Goal: Information Seeking & Learning: Learn about a topic

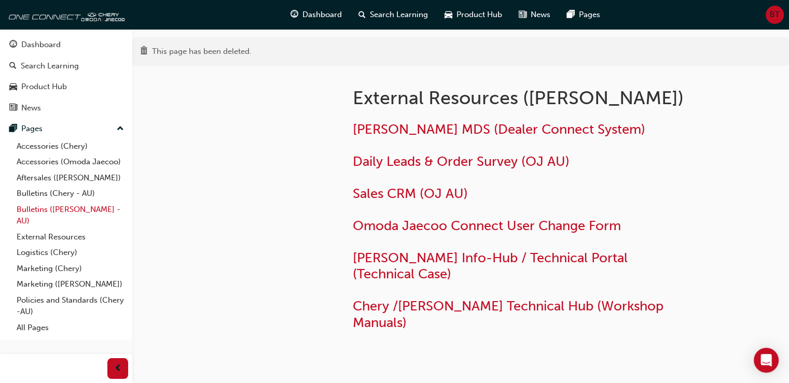
click at [46, 207] on link "Bulletins ([PERSON_NAME] - AU)" at bounding box center [70, 215] width 116 height 27
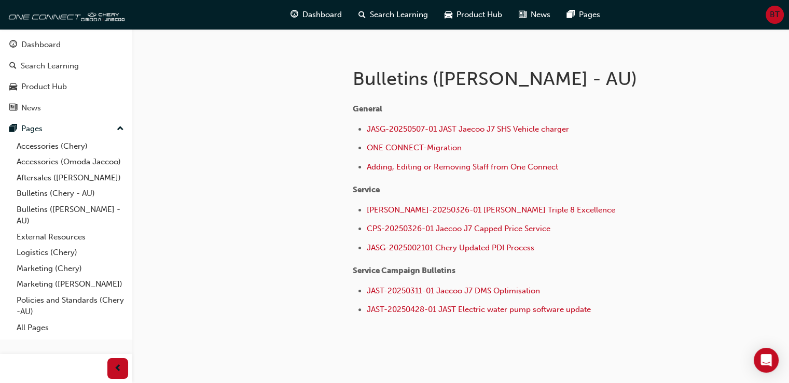
scroll to position [172, 0]
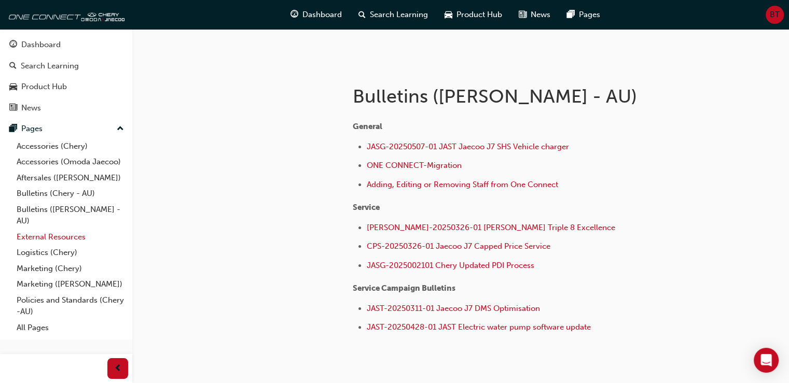
click at [44, 238] on link "External Resources" at bounding box center [70, 237] width 116 height 16
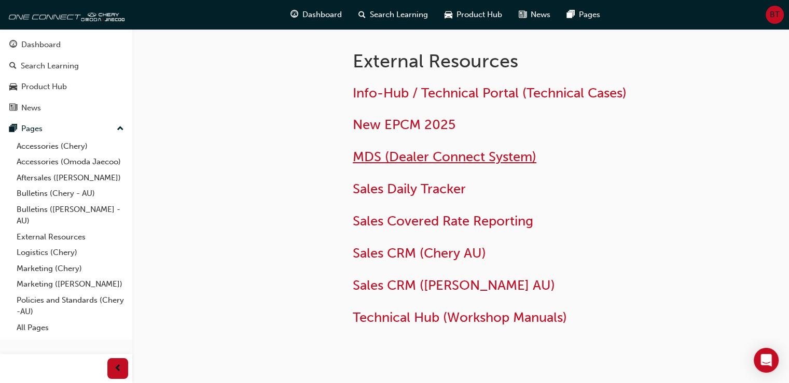
click at [408, 157] on span "MDS (Dealer Connect System)" at bounding box center [445, 157] width 184 height 16
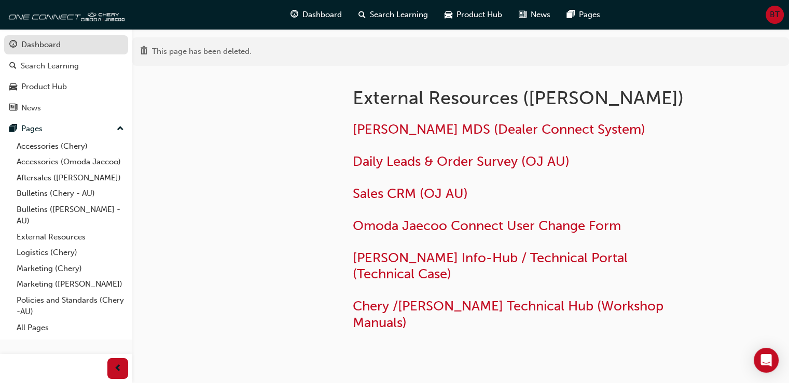
click at [40, 41] on div "Dashboard" at bounding box center [40, 45] width 39 height 12
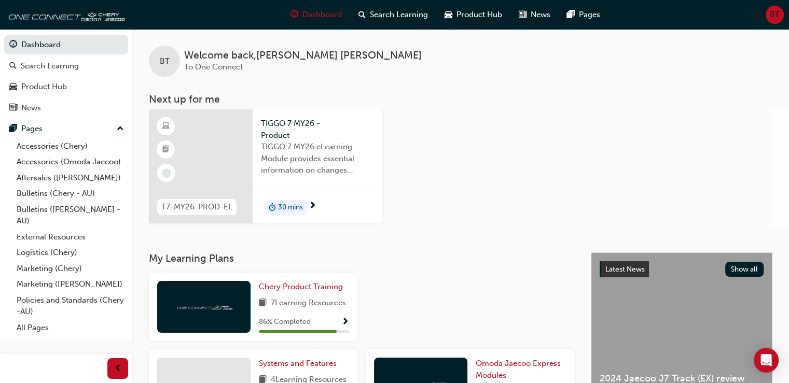
click at [280, 207] on span "30 mins" at bounding box center [290, 208] width 25 height 12
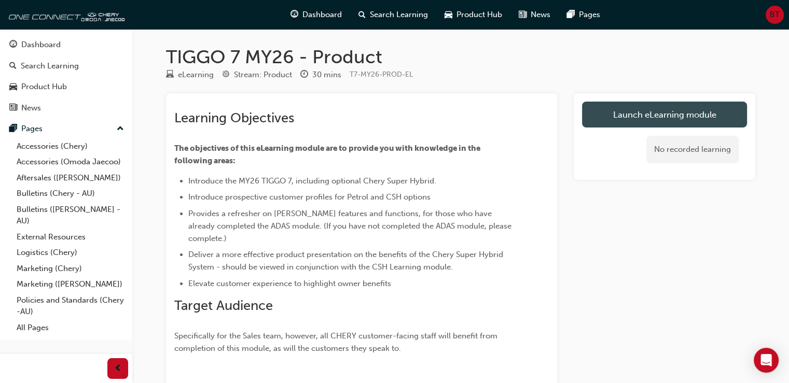
click at [647, 112] on link "Launch eLearning module" at bounding box center [664, 115] width 165 height 26
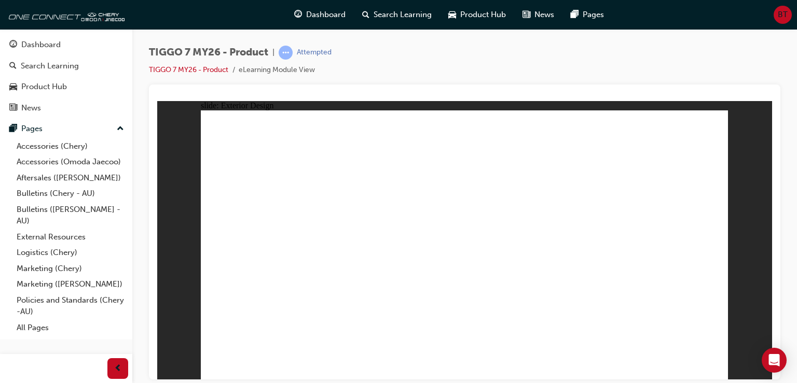
drag, startPoint x: 359, startPoint y: 299, endPoint x: 362, endPoint y: 289, distance: 10.7
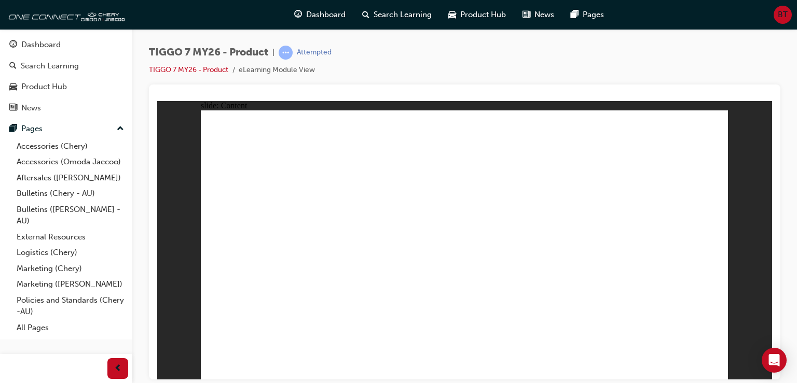
drag, startPoint x: 296, startPoint y: 319, endPoint x: 296, endPoint y: 330, distance: 11.4
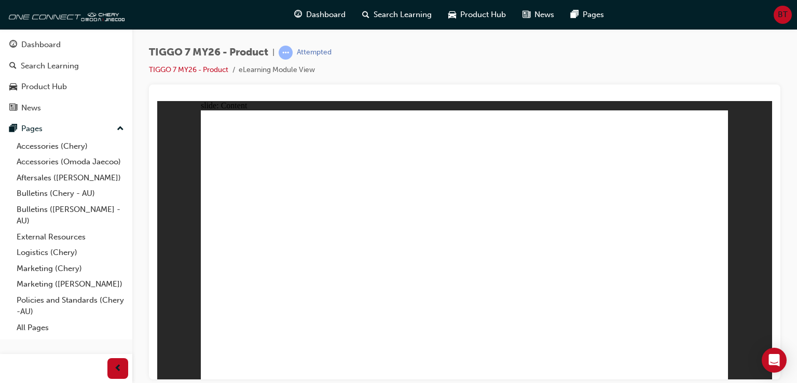
drag, startPoint x: 602, startPoint y: 197, endPoint x: 600, endPoint y: 209, distance: 12.6
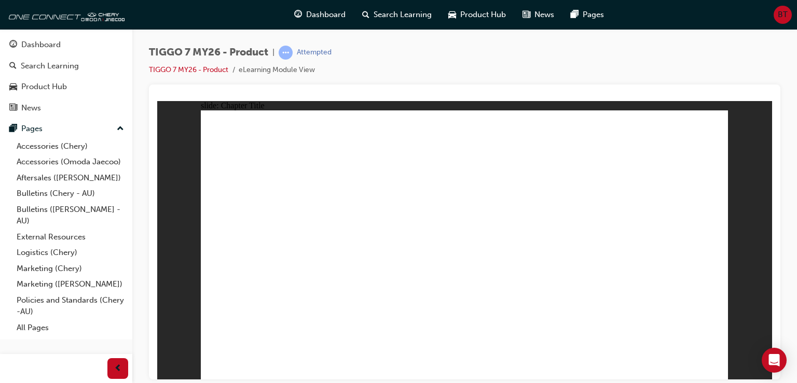
drag, startPoint x: 448, startPoint y: 250, endPoint x: 504, endPoint y: 249, distance: 56.0
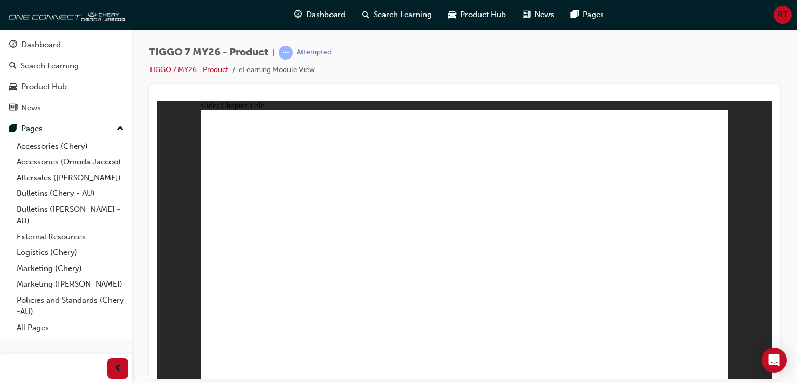
drag, startPoint x: 430, startPoint y: 131, endPoint x: 657, endPoint y: 257, distance: 260.1
drag, startPoint x: 559, startPoint y: 135, endPoint x: 572, endPoint y: 261, distance: 126.7
drag, startPoint x: 626, startPoint y: 193, endPoint x: 486, endPoint y: 256, distance: 153.3
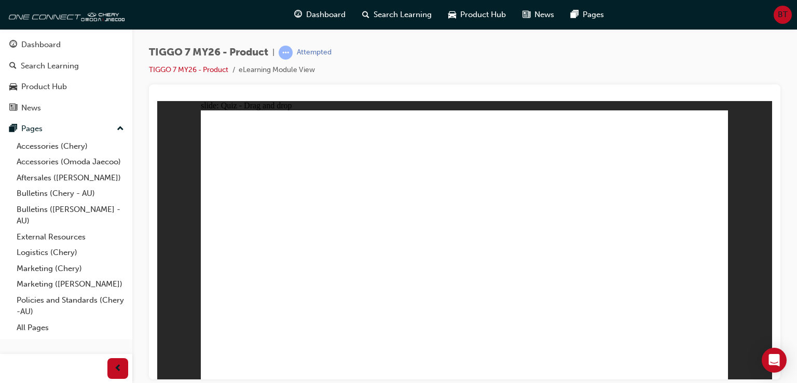
drag, startPoint x: 663, startPoint y: 131, endPoint x: 376, endPoint y: 254, distance: 312.6
drag, startPoint x: 490, startPoint y: 196, endPoint x: 246, endPoint y: 264, distance: 253.2
drag, startPoint x: 597, startPoint y: 169, endPoint x: 304, endPoint y: 267, distance: 309.0
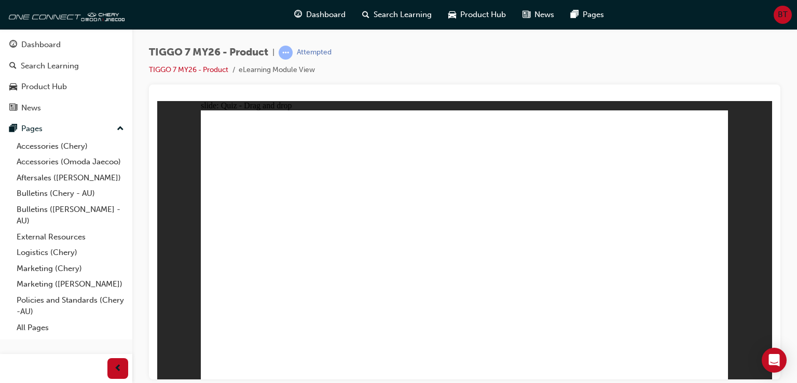
drag, startPoint x: 674, startPoint y: 171, endPoint x: 278, endPoint y: 297, distance: 415.4
drag, startPoint x: 475, startPoint y: 174, endPoint x: 488, endPoint y: 275, distance: 101.5
drag, startPoint x: 452, startPoint y: 133, endPoint x: 475, endPoint y: 279, distance: 146.9
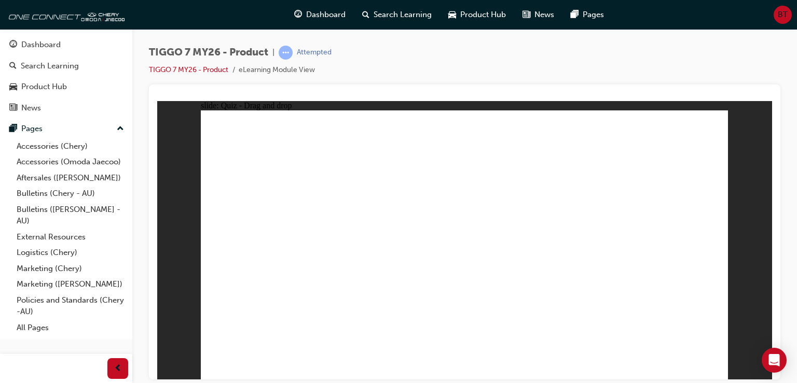
drag, startPoint x: 454, startPoint y: 158, endPoint x: 259, endPoint y: 282, distance: 230.7
drag, startPoint x: 502, startPoint y: 160, endPoint x: 463, endPoint y: 293, distance: 139.0
drag, startPoint x: 517, startPoint y: 181, endPoint x: 266, endPoint y: 287, distance: 272.4
drag, startPoint x: 564, startPoint y: 136, endPoint x: 249, endPoint y: 292, distance: 351.4
drag, startPoint x: 565, startPoint y: 158, endPoint x: 247, endPoint y: 295, distance: 346.7
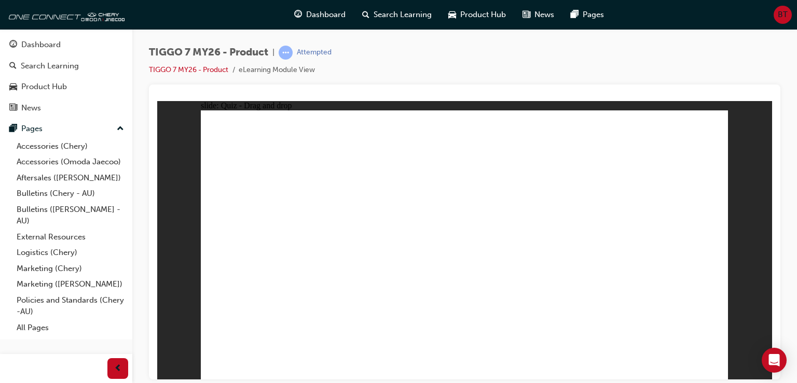
drag, startPoint x: 684, startPoint y: 157, endPoint x: 567, endPoint y: 274, distance: 165.4
drag, startPoint x: 570, startPoint y: 178, endPoint x: 604, endPoint y: 277, distance: 104.7
drag, startPoint x: 631, startPoint y: 160, endPoint x: 284, endPoint y: 299, distance: 373.3
drag, startPoint x: 509, startPoint y: 138, endPoint x: 317, endPoint y: 299, distance: 250.4
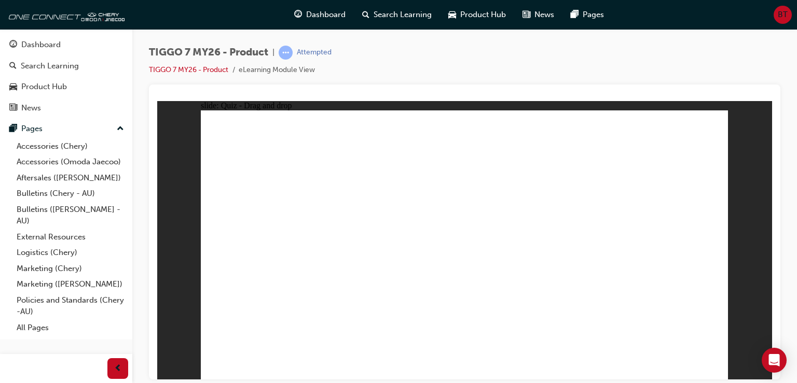
drag, startPoint x: 624, startPoint y: 133, endPoint x: 355, endPoint y: 284, distance: 308.2
drag, startPoint x: 703, startPoint y: 138, endPoint x: 679, endPoint y: 131, distance: 25.3
drag, startPoint x: 678, startPoint y: 131, endPoint x: 405, endPoint y: 289, distance: 316.3
drag, startPoint x: 623, startPoint y: 179, endPoint x: 331, endPoint y: 304, distance: 317.9
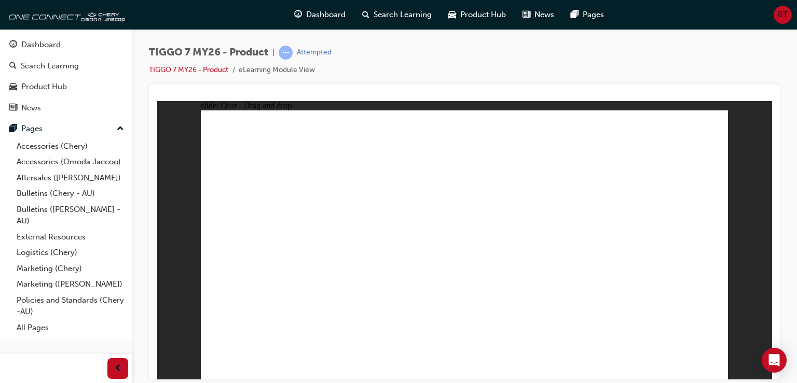
drag, startPoint x: 667, startPoint y: 152, endPoint x: 508, endPoint y: 293, distance: 212.0
drag, startPoint x: 557, startPoint y: 150, endPoint x: 282, endPoint y: 242, distance: 290.5
drag, startPoint x: 447, startPoint y: 157, endPoint x: 276, endPoint y: 262, distance: 200.8
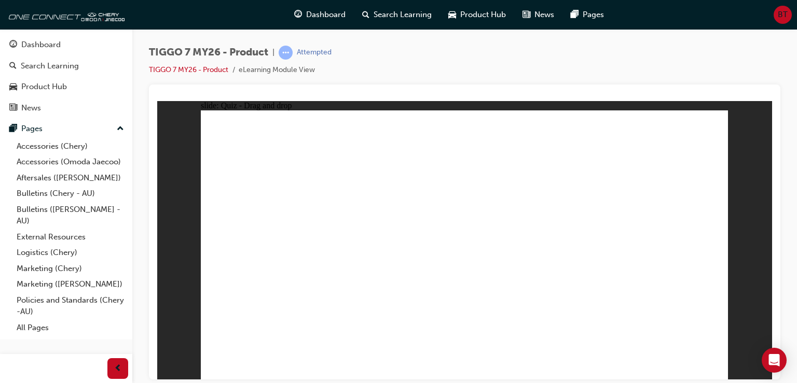
radio input "true"
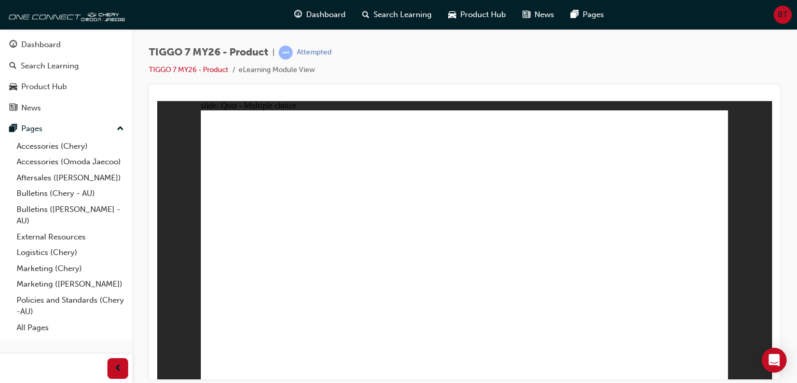
drag, startPoint x: 460, startPoint y: 133, endPoint x: 493, endPoint y: 255, distance: 125.8
drag, startPoint x: 559, startPoint y: 175, endPoint x: 490, endPoint y: 275, distance: 122.3
drag, startPoint x: 652, startPoint y: 134, endPoint x: 469, endPoint y: 279, distance: 233.0
drag, startPoint x: 660, startPoint y: 157, endPoint x: 581, endPoint y: 283, distance: 149.1
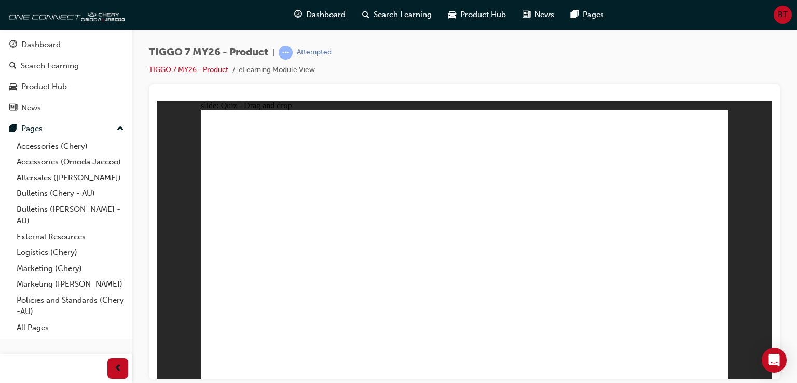
drag, startPoint x: 562, startPoint y: 157, endPoint x: 489, endPoint y: 292, distance: 153.2
drag, startPoint x: 461, startPoint y: 156, endPoint x: 257, endPoint y: 270, distance: 234.3
drag, startPoint x: 572, startPoint y: 138, endPoint x: 283, endPoint y: 271, distance: 318.7
drag, startPoint x: 446, startPoint y: 155, endPoint x: 570, endPoint y: 304, distance: 194.5
drag, startPoint x: 558, startPoint y: 137, endPoint x: 511, endPoint y: 320, distance: 188.0
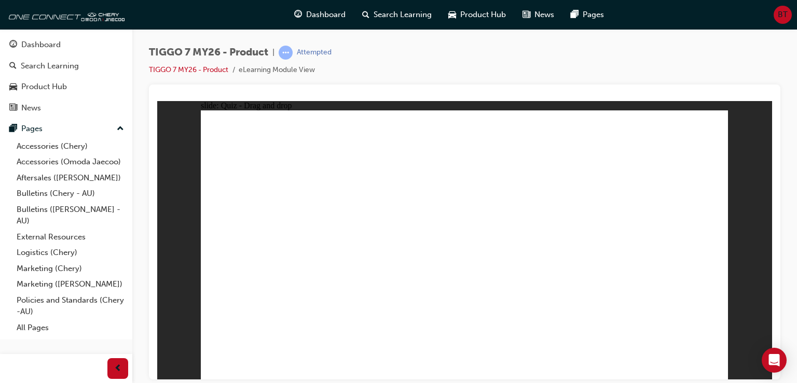
radio input "true"
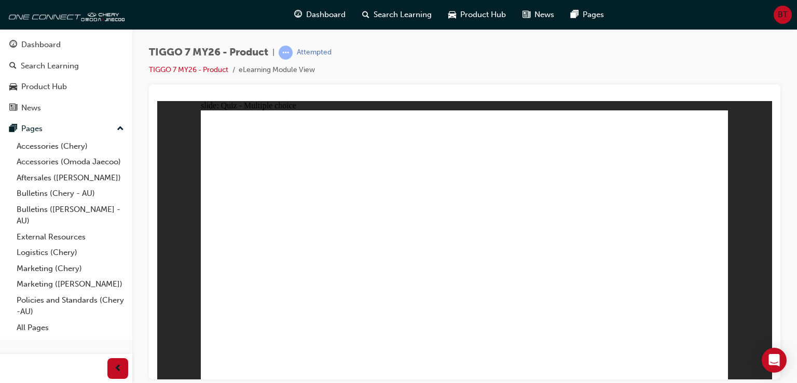
drag, startPoint x: 600, startPoint y: 184, endPoint x: 661, endPoint y: 262, distance: 99.5
drag, startPoint x: 454, startPoint y: 133, endPoint x: 577, endPoint y: 259, distance: 176.1
drag, startPoint x: 655, startPoint y: 129, endPoint x: 455, endPoint y: 255, distance: 236.3
drag, startPoint x: 545, startPoint y: 135, endPoint x: 355, endPoint y: 247, distance: 221.2
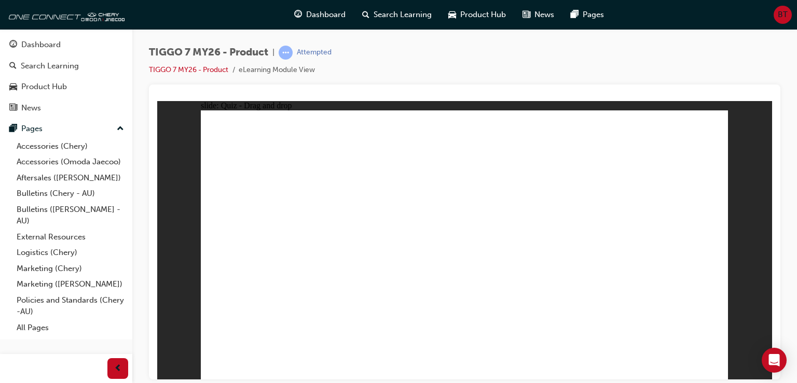
drag, startPoint x: 492, startPoint y: 186, endPoint x: 255, endPoint y: 254, distance: 246.2
radio input "true"
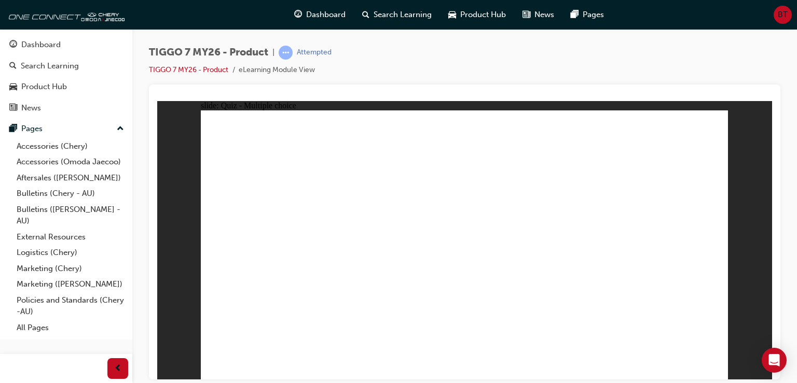
radio input "true"
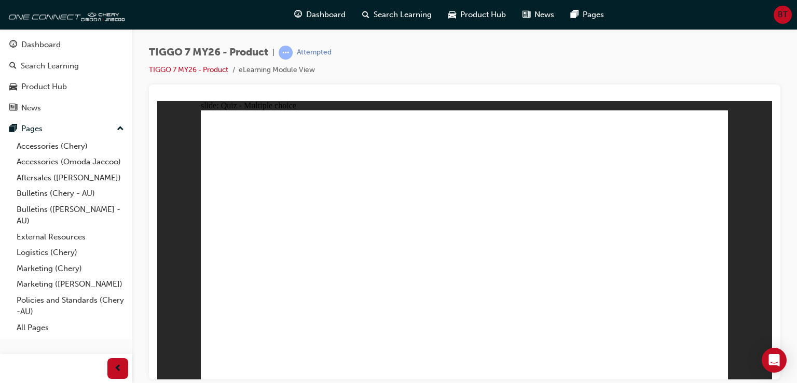
drag, startPoint x: 450, startPoint y: 138, endPoint x: 661, endPoint y: 267, distance: 247.2
drag, startPoint x: 570, startPoint y: 133, endPoint x: 279, endPoint y: 258, distance: 316.5
drag, startPoint x: 604, startPoint y: 196, endPoint x: 465, endPoint y: 266, distance: 156.1
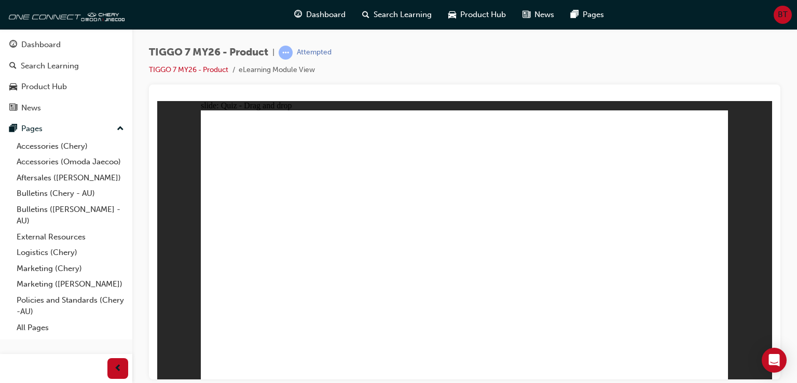
drag, startPoint x: 670, startPoint y: 150, endPoint x: 366, endPoint y: 280, distance: 330.5
drag, startPoint x: 488, startPoint y: 189, endPoint x: 556, endPoint y: 255, distance: 95.0
drag, startPoint x: 679, startPoint y: 166, endPoint x: 526, endPoint y: 272, distance: 185.9
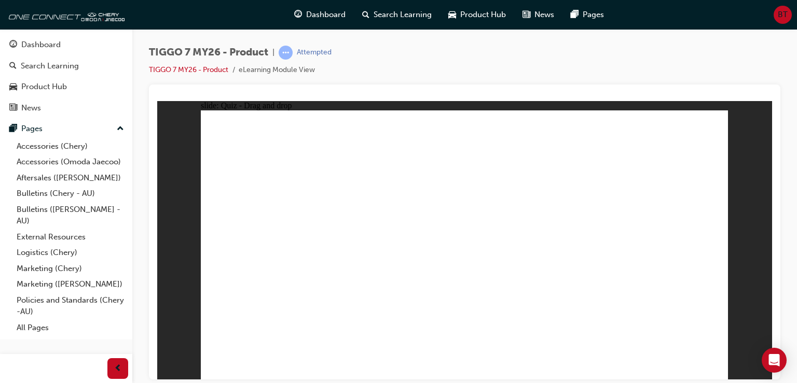
drag, startPoint x: 475, startPoint y: 170, endPoint x: 281, endPoint y: 265, distance: 216.2
drag, startPoint x: 581, startPoint y: 171, endPoint x: 319, endPoint y: 335, distance: 308.7
drag, startPoint x: 452, startPoint y: 137, endPoint x: 467, endPoint y: 281, distance: 144.0
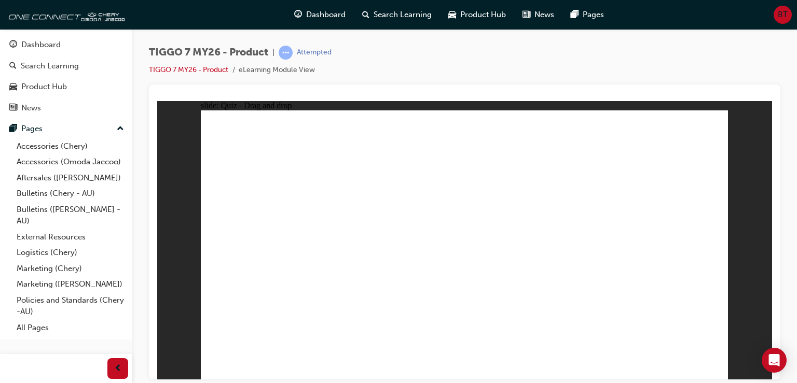
drag, startPoint x: 459, startPoint y: 160, endPoint x: 266, endPoint y: 290, distance: 232.3
drag, startPoint x: 674, startPoint y: 160, endPoint x: 462, endPoint y: 288, distance: 248.1
drag, startPoint x: 564, startPoint y: 179, endPoint x: 467, endPoint y: 286, distance: 144.7
drag, startPoint x: 567, startPoint y: 135, endPoint x: 266, endPoint y: 287, distance: 338.0
drag, startPoint x: 501, startPoint y: 161, endPoint x: 599, endPoint y: 283, distance: 156.1
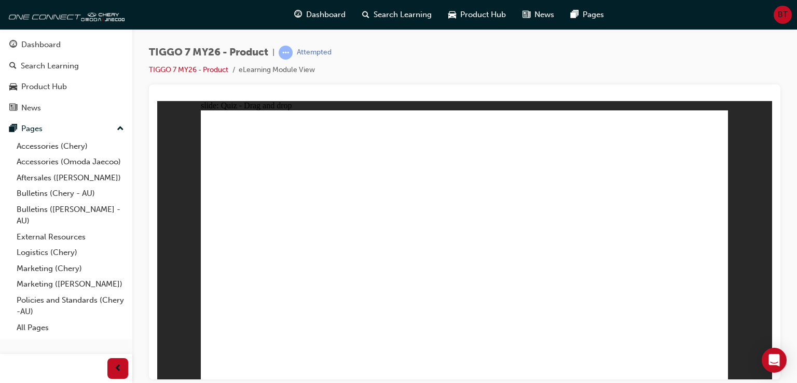
drag, startPoint x: 622, startPoint y: 158, endPoint x: 338, endPoint y: 272, distance: 306.5
drag, startPoint x: 510, startPoint y: 183, endPoint x: 392, endPoint y: 278, distance: 151.2
drag, startPoint x: 617, startPoint y: 137, endPoint x: 607, endPoint y: 289, distance: 151.8
drag, startPoint x: 687, startPoint y: 135, endPoint x: 267, endPoint y: 299, distance: 450.5
drag, startPoint x: 569, startPoint y: 160, endPoint x: 344, endPoint y: 306, distance: 267.3
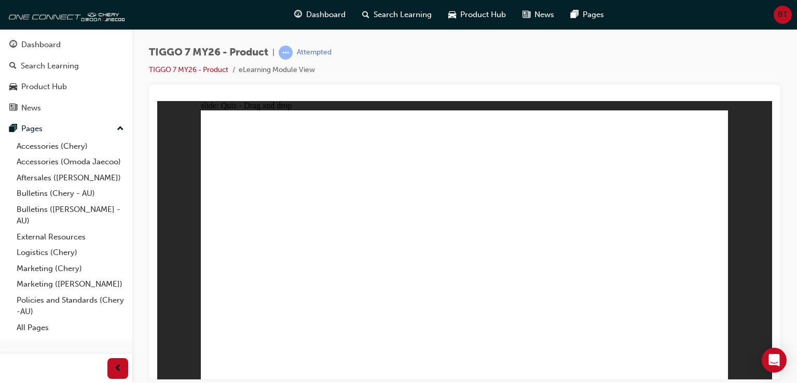
drag, startPoint x: 622, startPoint y: 183, endPoint x: 612, endPoint y: 211, distance: 29.9
drag, startPoint x: 626, startPoint y: 181, endPoint x: 350, endPoint y: 295, distance: 298.8
drag, startPoint x: 503, startPoint y: 135, endPoint x: 505, endPoint y: 288, distance: 153.6
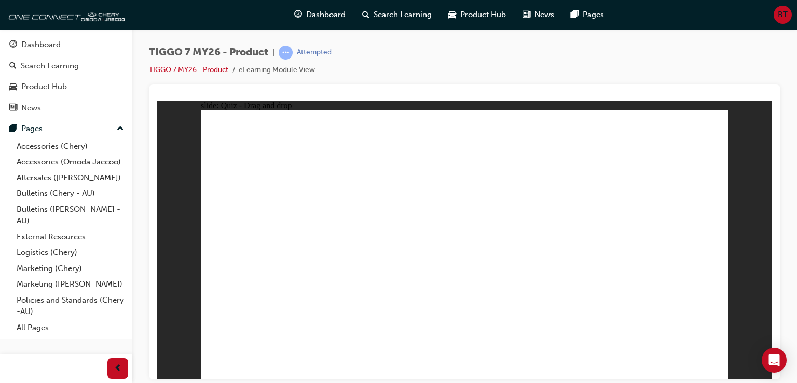
drag, startPoint x: 497, startPoint y: 149, endPoint x: 364, endPoint y: 241, distance: 162.3
drag, startPoint x: 554, startPoint y: 156, endPoint x: 299, endPoint y: 262, distance: 276.5
drag, startPoint x: 662, startPoint y: 165, endPoint x: 531, endPoint y: 251, distance: 157.0
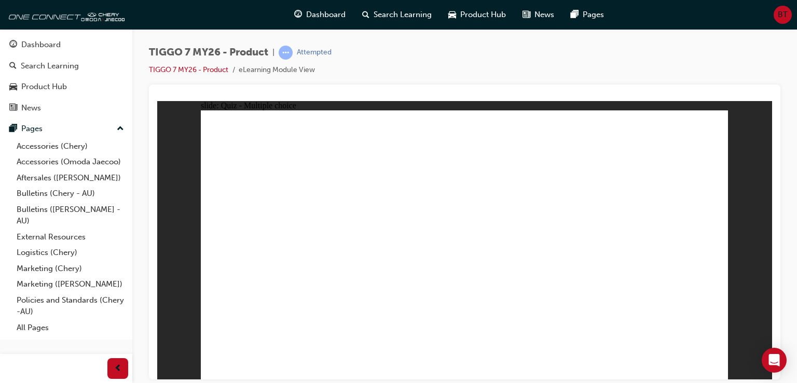
drag, startPoint x: 602, startPoint y: 318, endPoint x: 632, endPoint y: 312, distance: 31.2
radio input "true"
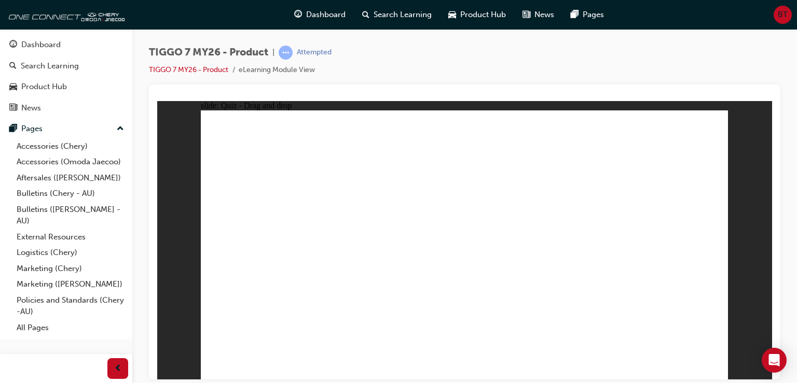
drag, startPoint x: 482, startPoint y: 244, endPoint x: 481, endPoint y: 262, distance: 17.7
drag, startPoint x: 459, startPoint y: 136, endPoint x: 495, endPoint y: 268, distance: 137.0
drag, startPoint x: 472, startPoint y: 157, endPoint x: 491, endPoint y: 304, distance: 149.1
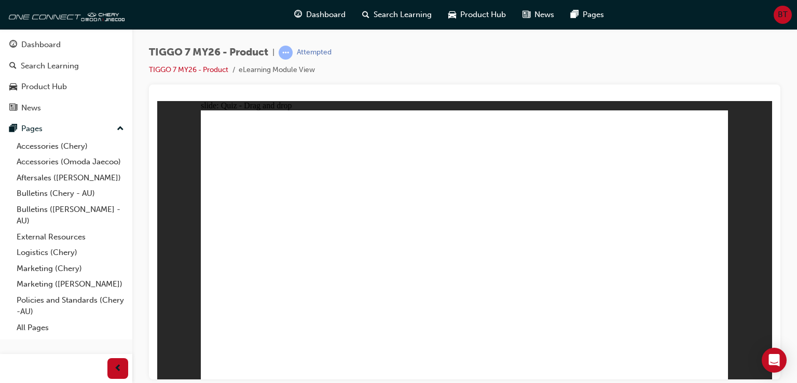
drag, startPoint x: 539, startPoint y: 132, endPoint x: 507, endPoint y: 283, distance: 154.4
drag, startPoint x: 550, startPoint y: 156, endPoint x: 558, endPoint y: 292, distance: 136.1
drag, startPoint x: 543, startPoint y: 177, endPoint x: 481, endPoint y: 314, distance: 150.7
drag, startPoint x: 633, startPoint y: 133, endPoint x: 576, endPoint y: 294, distance: 170.3
drag, startPoint x: 657, startPoint y: 155, endPoint x: 583, endPoint y: 282, distance: 147.4
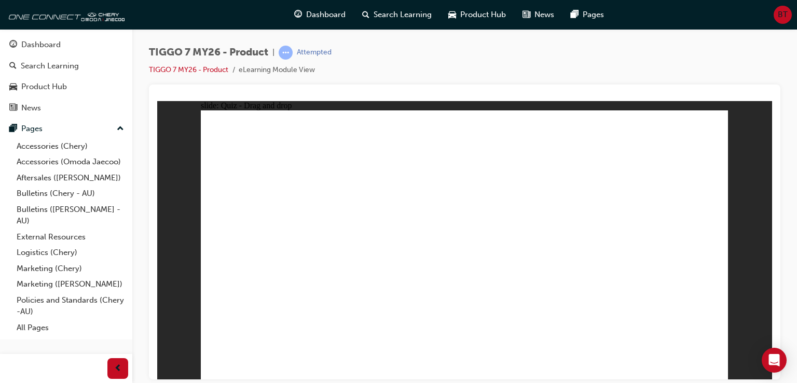
radio input "true"
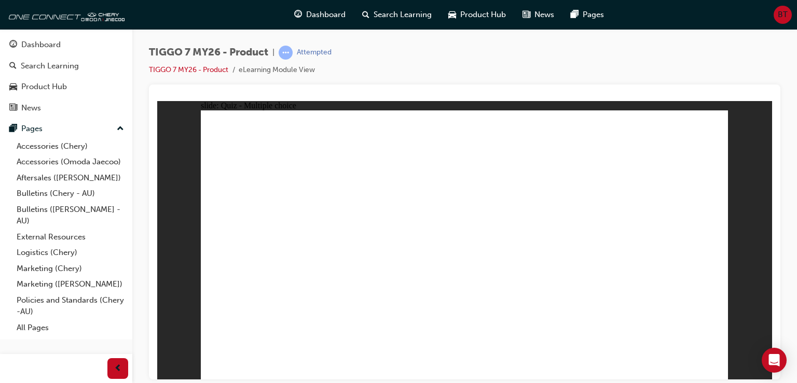
drag, startPoint x: 552, startPoint y: 131, endPoint x: 365, endPoint y: 260, distance: 227.5
drag, startPoint x: 605, startPoint y: 190, endPoint x: 673, endPoint y: 272, distance: 106.5
drag, startPoint x: 668, startPoint y: 133, endPoint x: 474, endPoint y: 256, distance: 229.4
drag, startPoint x: 491, startPoint y: 179, endPoint x: 565, endPoint y: 254, distance: 105.3
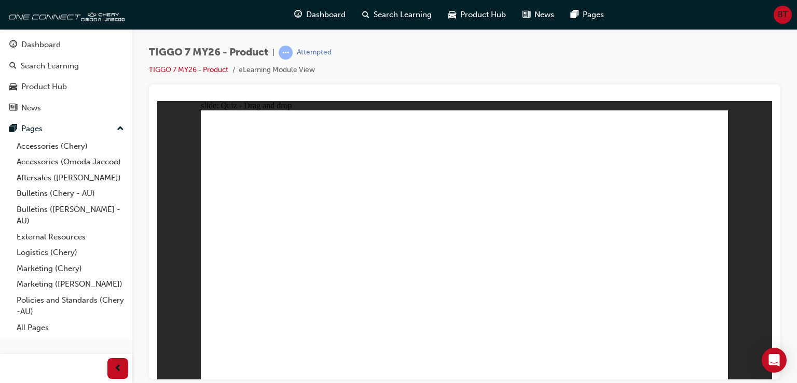
drag, startPoint x: 426, startPoint y: 127, endPoint x: 253, endPoint y: 243, distance: 209.0
radio input "true"
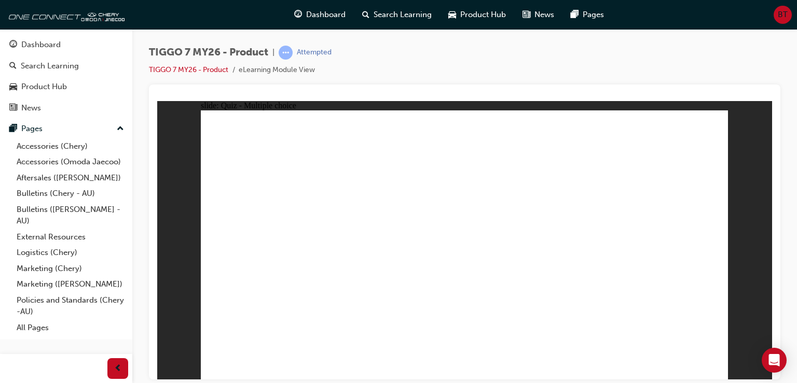
radio input "true"
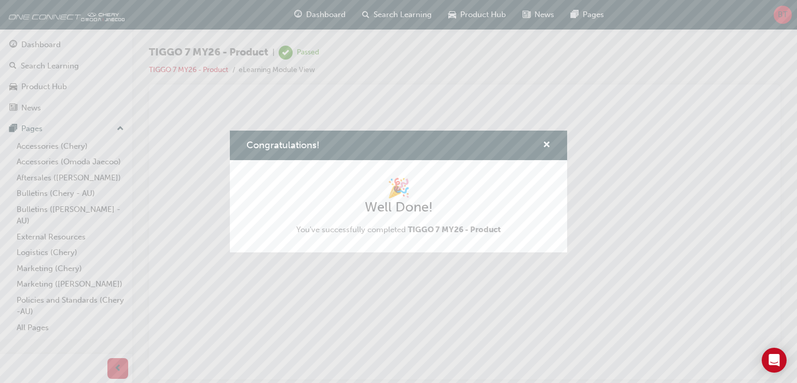
click at [41, 66] on div "Congratulations! 🎉 Well Done! You've successfully completed TIGGO 7 MY26 - Prod…" at bounding box center [398, 191] width 797 height 383
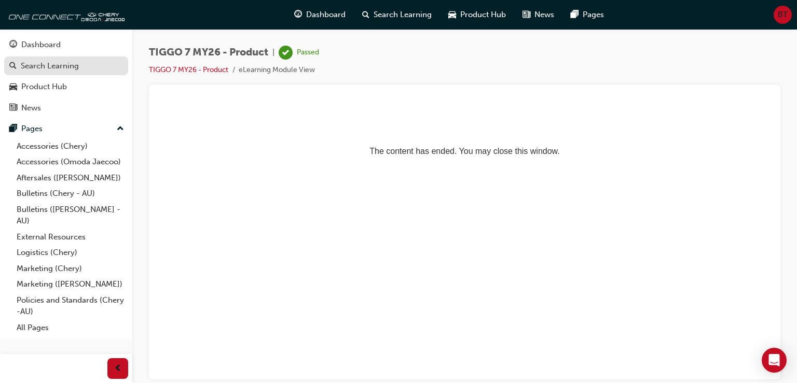
click at [41, 66] on div "Search Learning" at bounding box center [50, 66] width 58 height 12
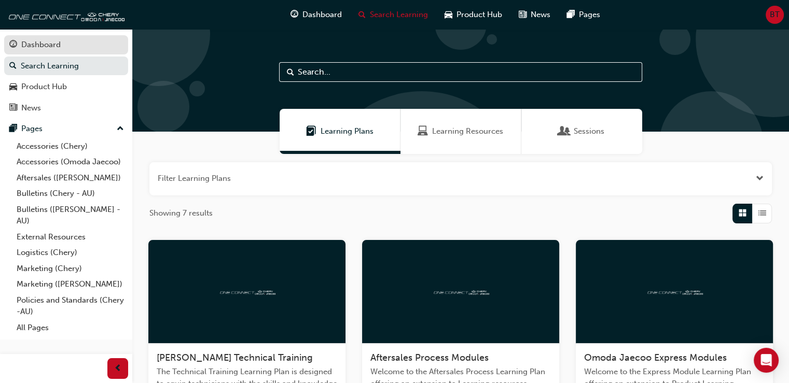
click at [44, 38] on div "Dashboard" at bounding box center [66, 44] width 114 height 13
